Goal: Information Seeking & Learning: Learn about a topic

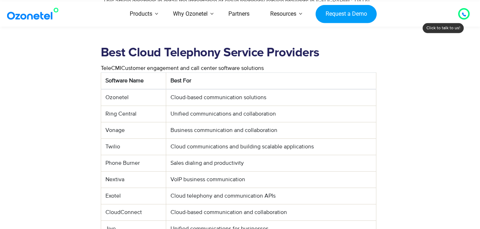
scroll to position [286, 0]
drag, startPoint x: 120, startPoint y: 80, endPoint x: 144, endPoint y: 83, distance: 23.7
click at [120, 90] on td "Ozonetel" at bounding box center [133, 98] width 65 height 17
click at [190, 90] on td "Cloud-based communication solutions" at bounding box center [271, 98] width 210 height 17
drag, startPoint x: 190, startPoint y: 81, endPoint x: 129, endPoint y: 81, distance: 60.4
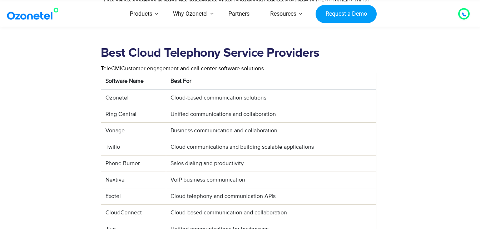
click at [129, 90] on td "Ozonetel" at bounding box center [133, 98] width 65 height 17
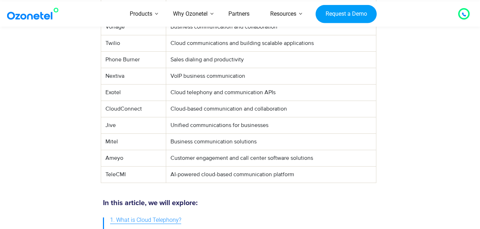
scroll to position [464, 0]
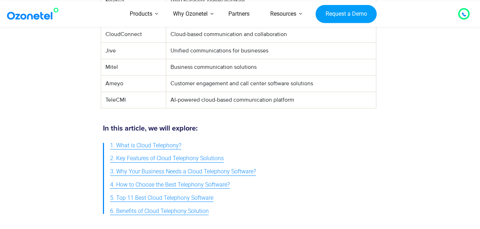
click at [154, 141] on span "1. What is Cloud Telephony?" at bounding box center [145, 146] width 71 height 10
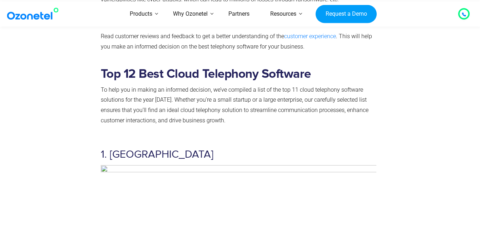
scroll to position [1541, 0]
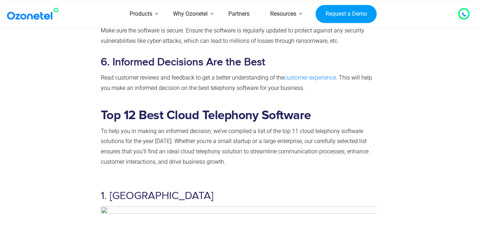
click at [145, 108] on h2 "Top 12 Best Cloud Telephony Software" at bounding box center [239, 115] width 276 height 15
click at [159, 109] on b "Top 12 Best Cloud Telephony Software" at bounding box center [206, 115] width 210 height 13
click at [111, 109] on b "Top 12 Best Cloud Telephony Software" at bounding box center [206, 115] width 210 height 13
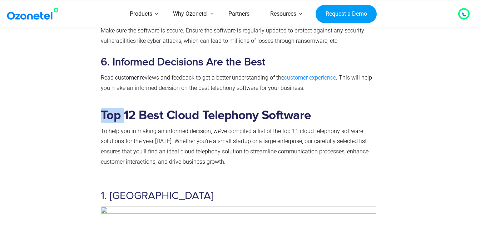
click at [111, 109] on b "Top 12 Best Cloud Telephony Software" at bounding box center [206, 115] width 210 height 13
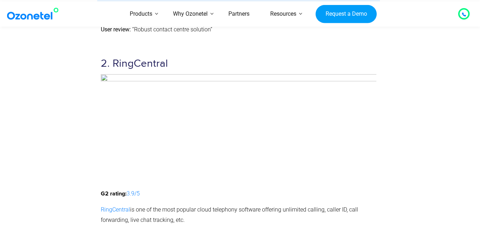
scroll to position [1970, 0]
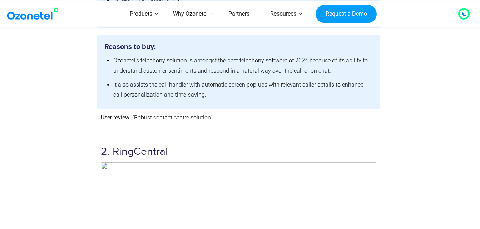
click at [153, 145] on h3 "2. RingCentral" at bounding box center [239, 152] width 276 height 14
click at [175, 145] on h3 "2. RingCentral" at bounding box center [239, 152] width 276 height 14
drag, startPoint x: 171, startPoint y: 133, endPoint x: 112, endPoint y: 130, distance: 59.3
click at [112, 145] on h3 "2. RingCentral" at bounding box center [239, 152] width 276 height 14
copy h3 "RingCentral"
